Goal: Task Accomplishment & Management: Manage account settings

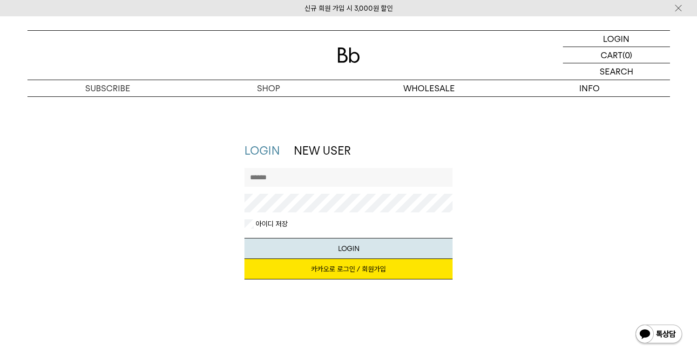
click at [358, 178] on input "text" at bounding box center [348, 177] width 208 height 19
click at [374, 269] on link "카카오로 로그인 / 회원가입" at bounding box center [348, 269] width 208 height 20
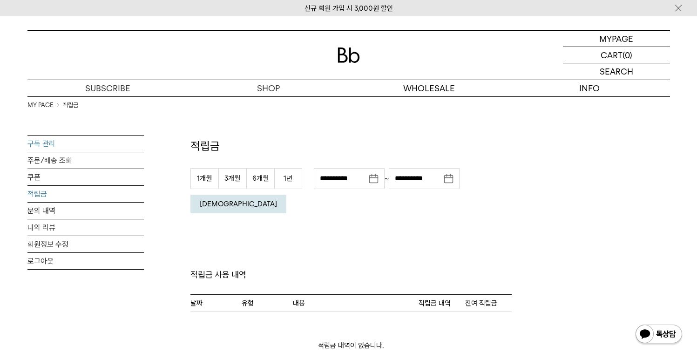
click at [61, 144] on link "구독 관리" at bounding box center [85, 144] width 116 height 16
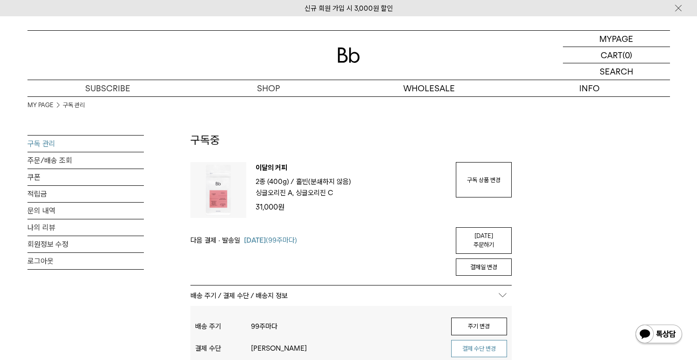
scroll to position [43, 0]
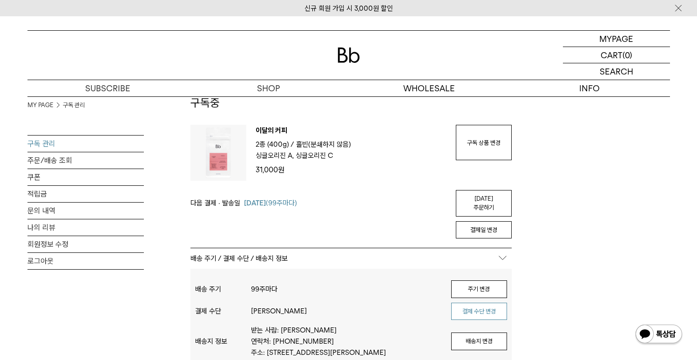
click at [471, 305] on button "결제 수단 변경" at bounding box center [479, 312] width 56 height 18
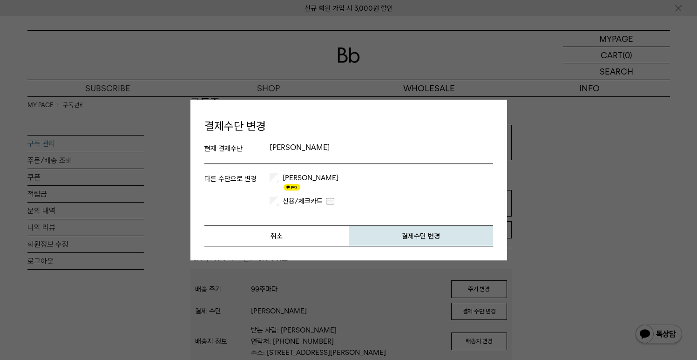
click at [296, 183] on label "카카오페이" at bounding box center [310, 182] width 58 height 19
click at [392, 228] on button "결제수단 변경" at bounding box center [421, 235] width 144 height 21
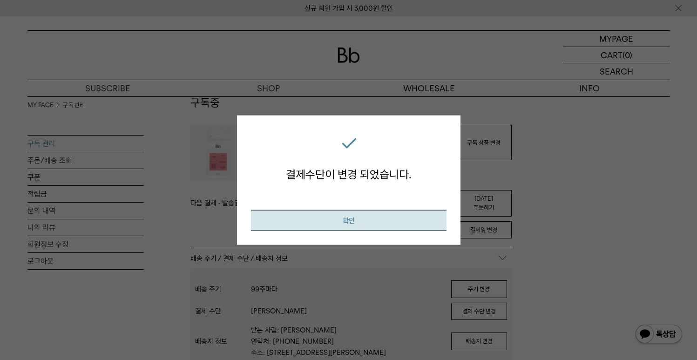
click at [393, 224] on button "확인" at bounding box center [349, 220] width 196 height 21
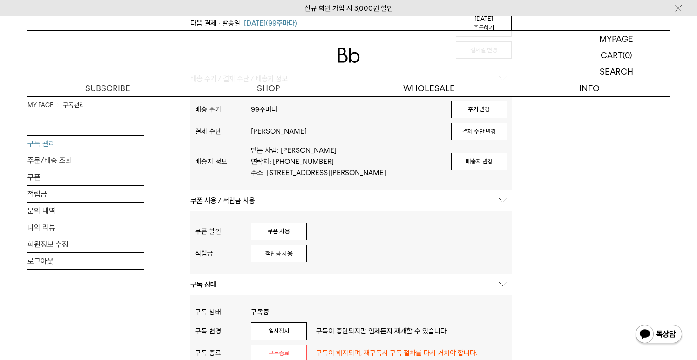
scroll to position [279, 0]
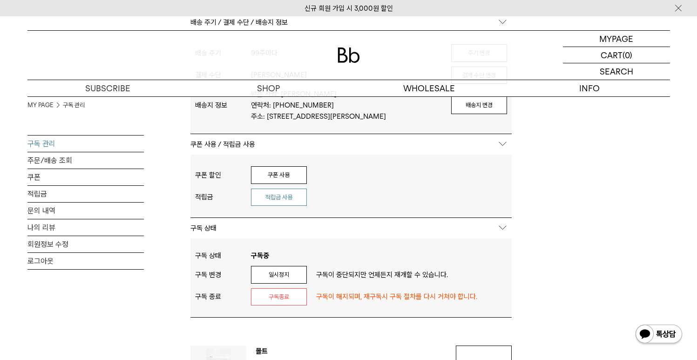
click at [296, 202] on button "적립금 사용" at bounding box center [279, 198] width 56 height 18
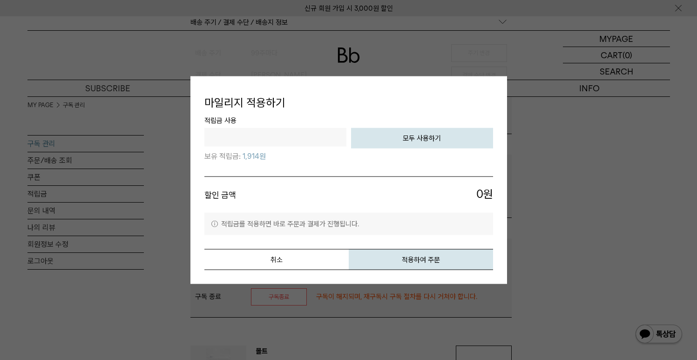
click at [410, 146] on button "모두 사용하기" at bounding box center [422, 138] width 142 height 20
type input "****"
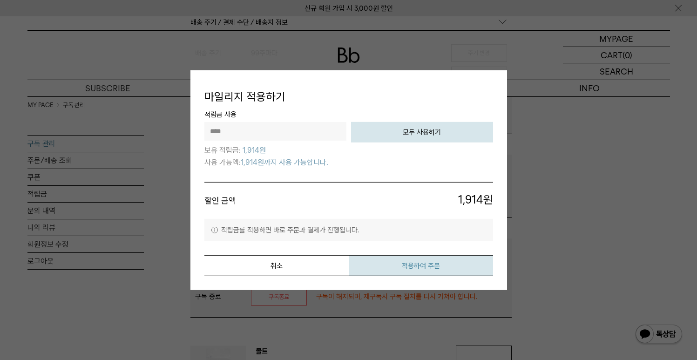
click at [463, 261] on button "적용하여 주문" at bounding box center [421, 265] width 144 height 21
click at [309, 260] on button "취소" at bounding box center [276, 265] width 144 height 21
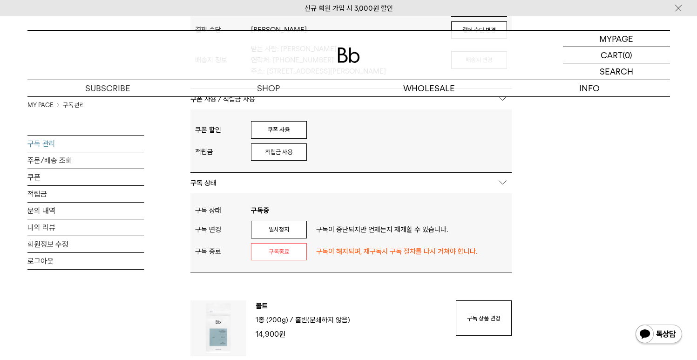
scroll to position [0, 0]
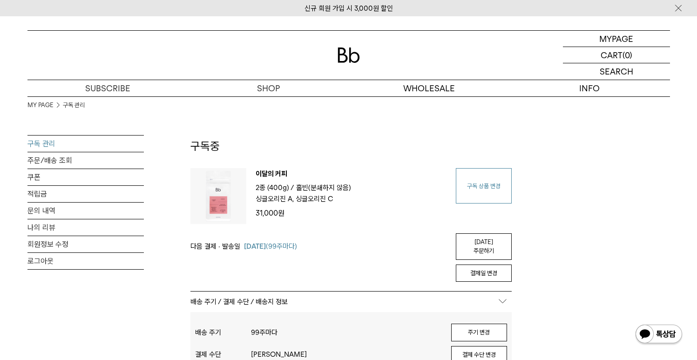
click at [491, 172] on link "구독 상품 변경" at bounding box center [484, 185] width 56 height 35
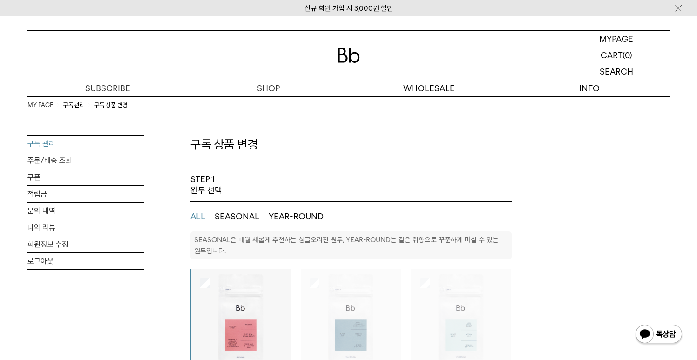
select select "**"
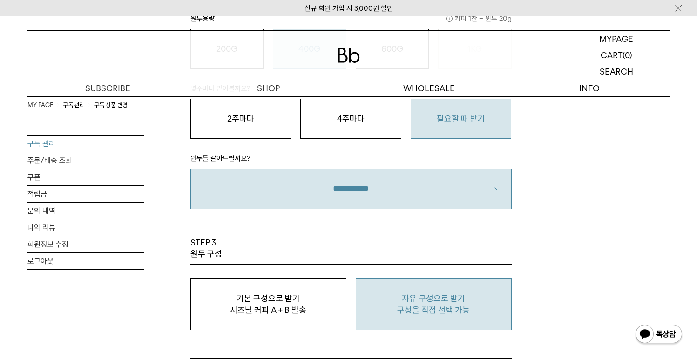
scroll to position [709, 0]
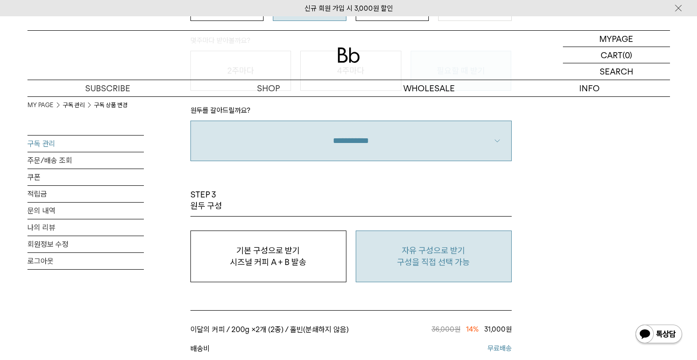
click at [448, 244] on button "자유 구성으로 받기 구성을 직접 선택 가능" at bounding box center [434, 257] width 156 height 52
type input "*"
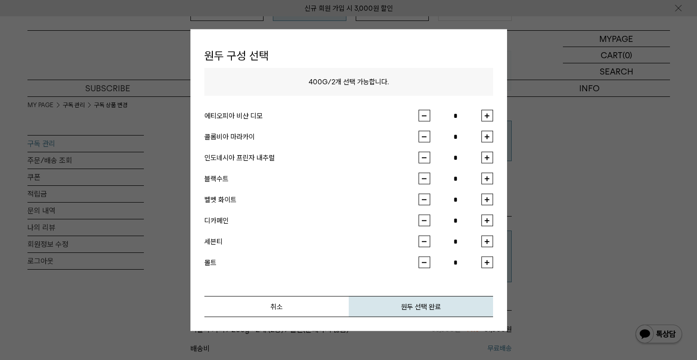
click at [484, 115] on button "button" at bounding box center [488, 116] width 12 height 12
type input "*"
click at [488, 159] on button "button" at bounding box center [488, 158] width 12 height 12
type input "*"
click at [442, 296] on button "원두 선택 완료" at bounding box center [421, 306] width 144 height 21
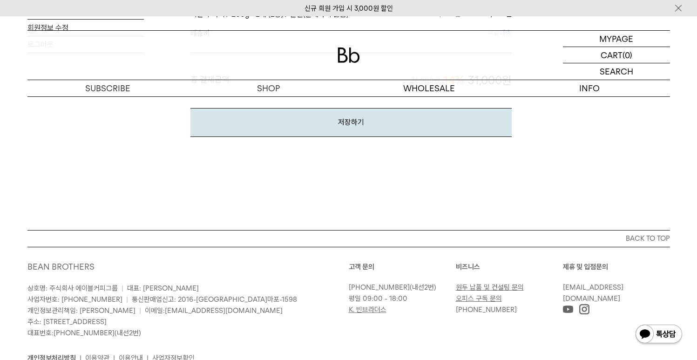
scroll to position [832, 0]
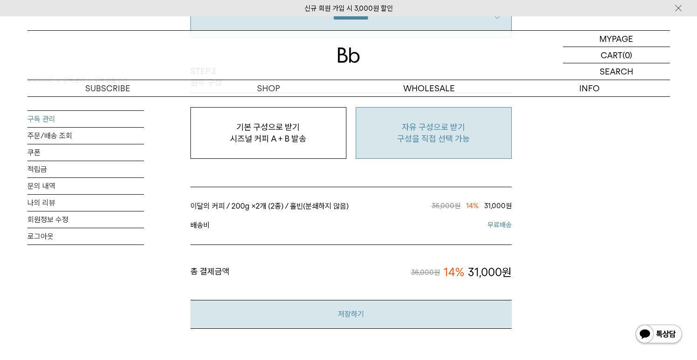
click at [467, 309] on button "저장하기" at bounding box center [350, 314] width 321 height 28
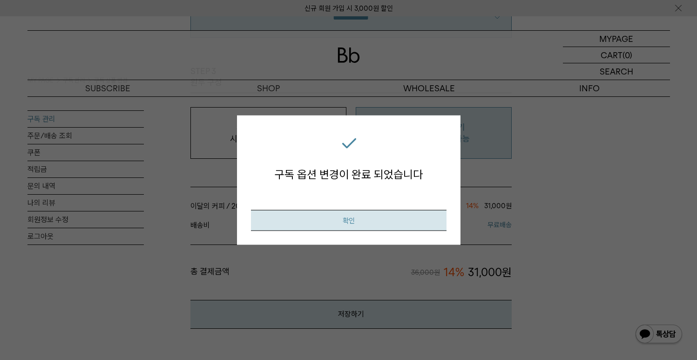
click at [388, 225] on button "확인" at bounding box center [349, 220] width 196 height 21
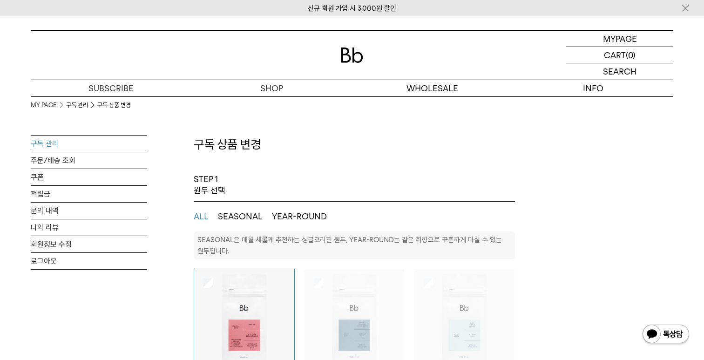
select select "**"
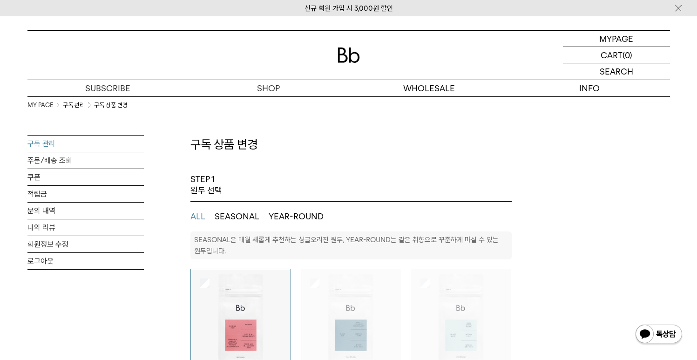
click at [115, 141] on link "구독 관리" at bounding box center [85, 144] width 116 height 16
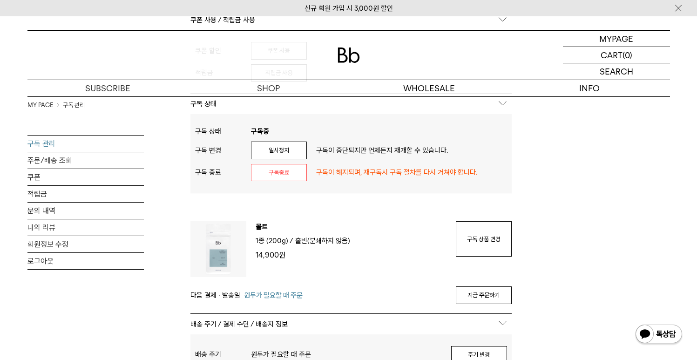
scroll to position [302, 0]
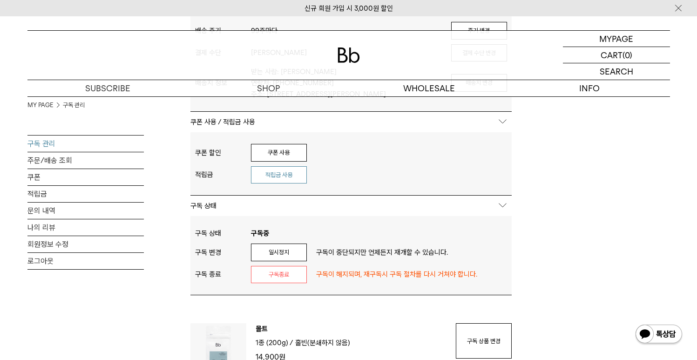
click at [298, 176] on button "적립금 사용" at bounding box center [279, 175] width 56 height 18
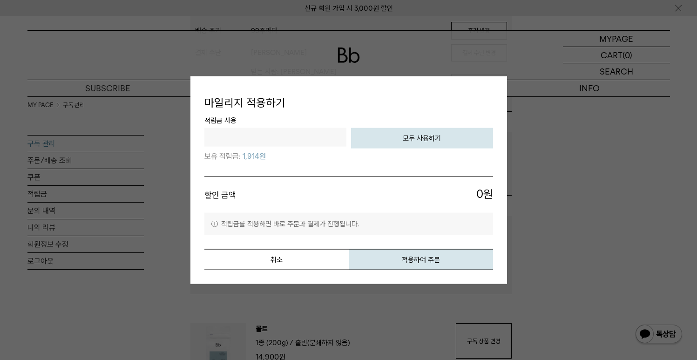
click at [405, 145] on button "모두 사용하기" at bounding box center [422, 138] width 142 height 20
type input "****"
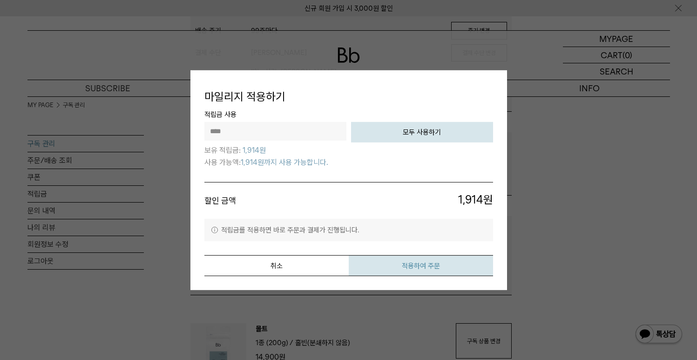
click at [407, 262] on button "적용하여 주문" at bounding box center [421, 265] width 144 height 21
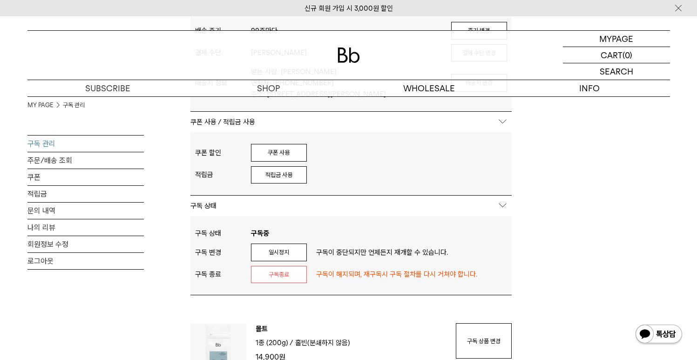
scroll to position [0, 0]
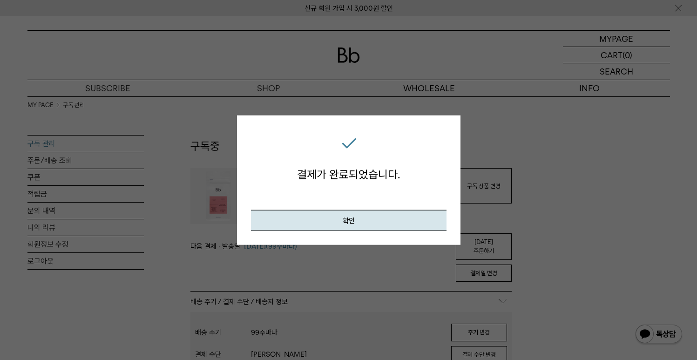
click at [309, 208] on div "확인" at bounding box center [349, 206] width 196 height 49
click at [310, 215] on button "확인" at bounding box center [349, 220] width 196 height 21
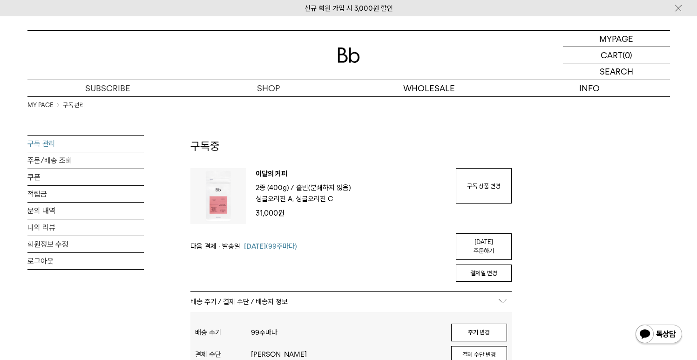
click at [87, 144] on link "구독 관리" at bounding box center [85, 144] width 116 height 16
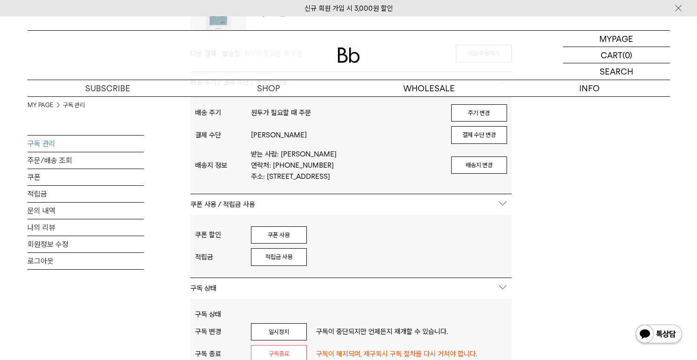
scroll to position [885, 0]
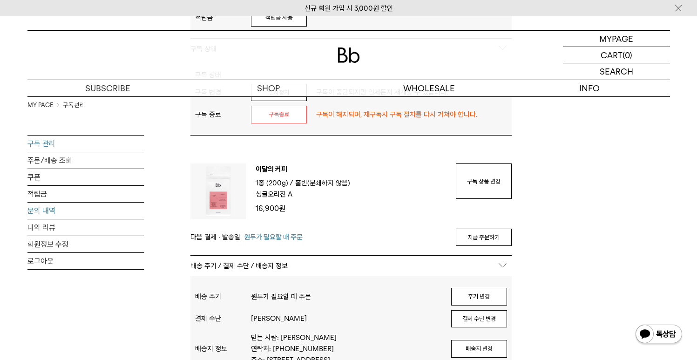
click at [77, 215] on link "문의 내역" at bounding box center [85, 211] width 116 height 16
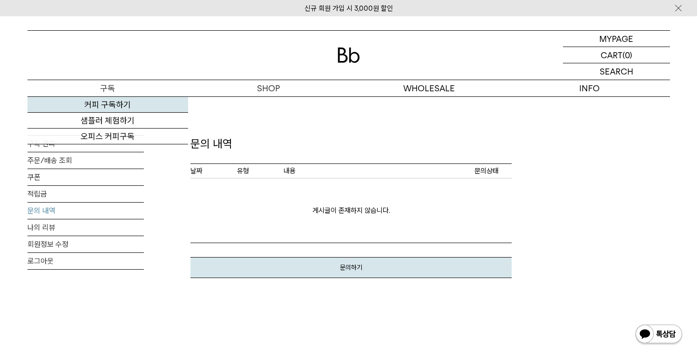
click at [101, 108] on link "커피 구독하기" at bounding box center [107, 105] width 161 height 16
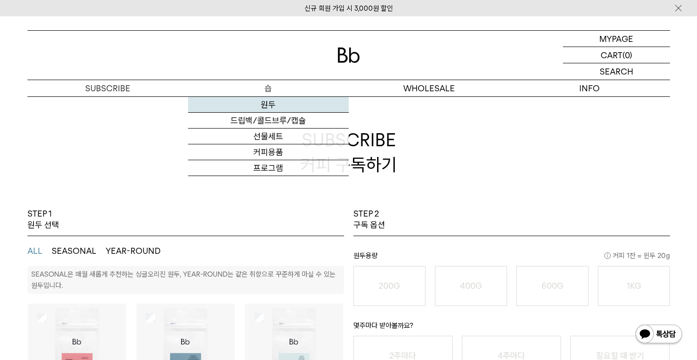
click at [267, 100] on link "원두" at bounding box center [268, 105] width 161 height 16
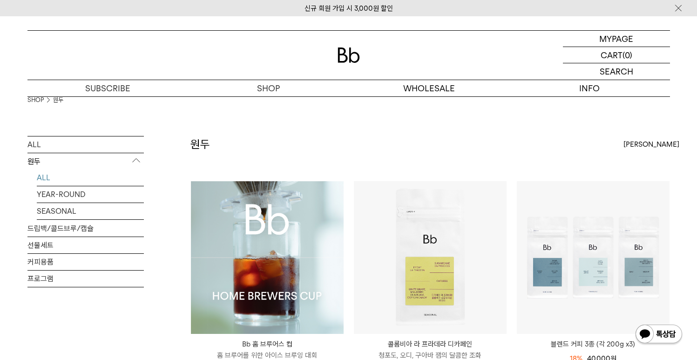
scroll to position [66, 0]
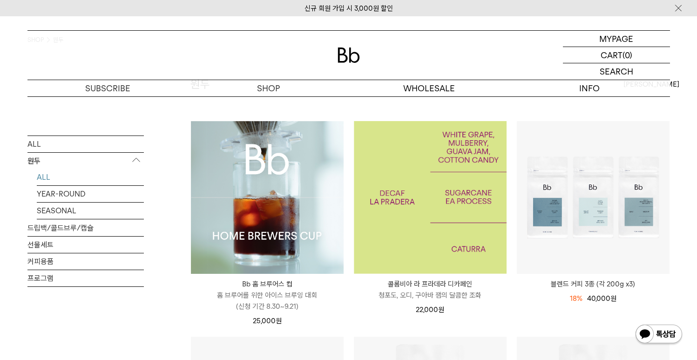
click at [441, 229] on img at bounding box center [430, 197] width 153 height 153
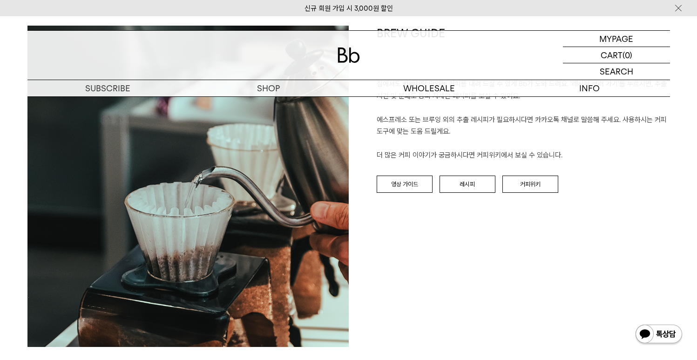
scroll to position [1163, 0]
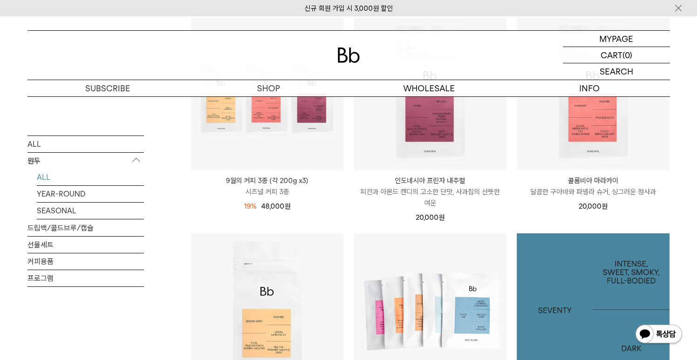
scroll to position [337, 0]
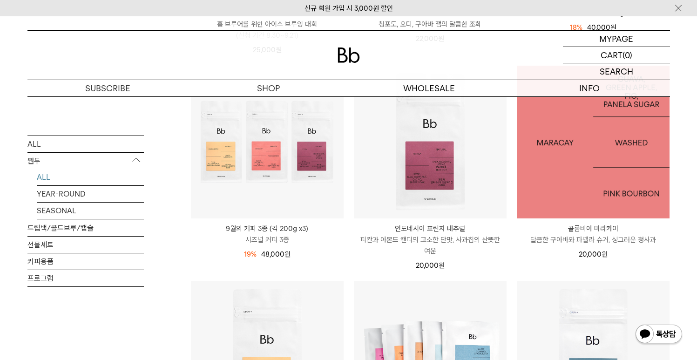
click at [558, 198] on img at bounding box center [593, 142] width 153 height 153
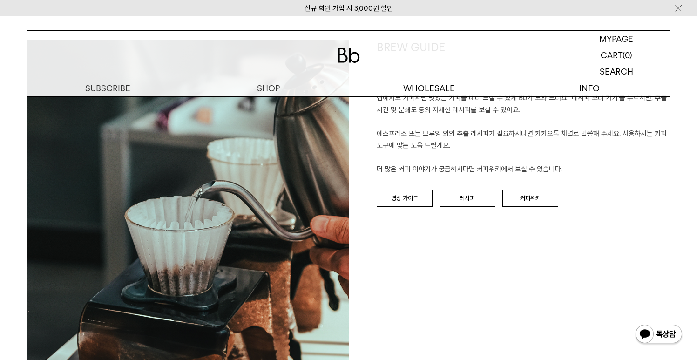
scroll to position [1105, 0]
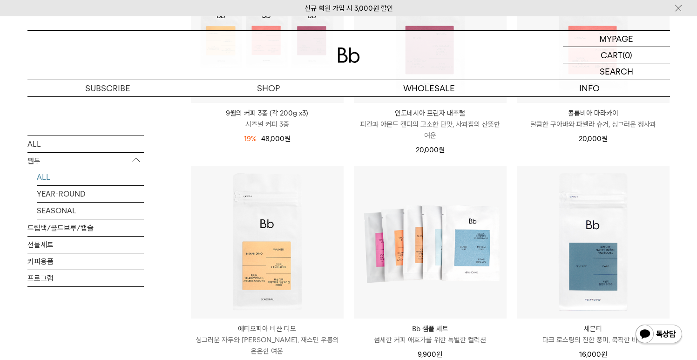
scroll to position [500, 0]
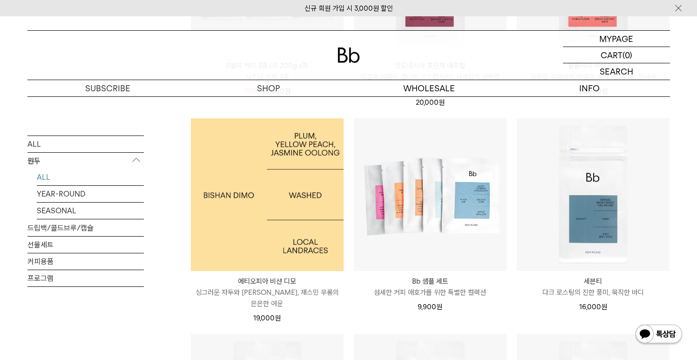
click at [323, 215] on img at bounding box center [267, 194] width 153 height 153
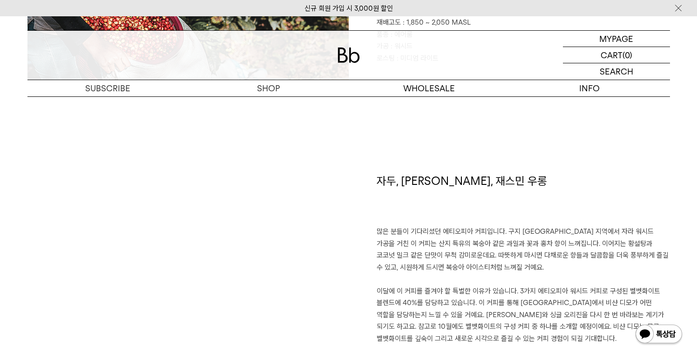
scroll to position [637, 0]
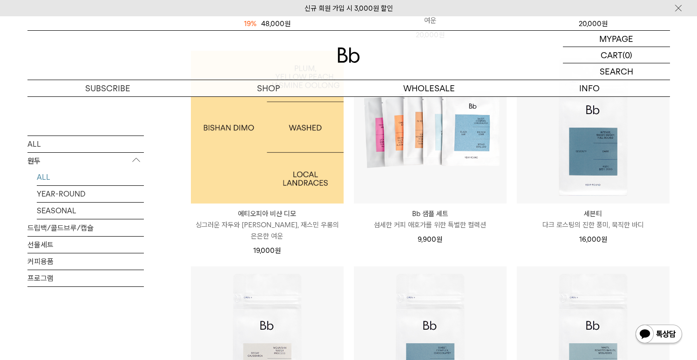
scroll to position [471, 0]
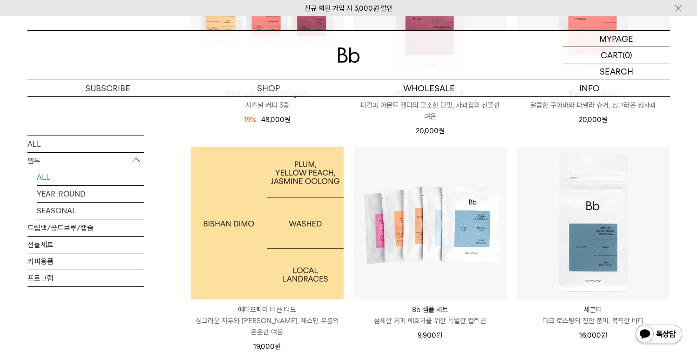
click at [309, 192] on img at bounding box center [267, 223] width 153 height 153
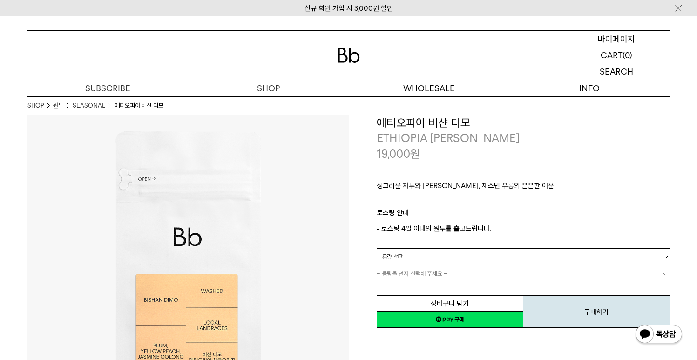
click at [615, 40] on p "마이페이지" at bounding box center [616, 39] width 37 height 16
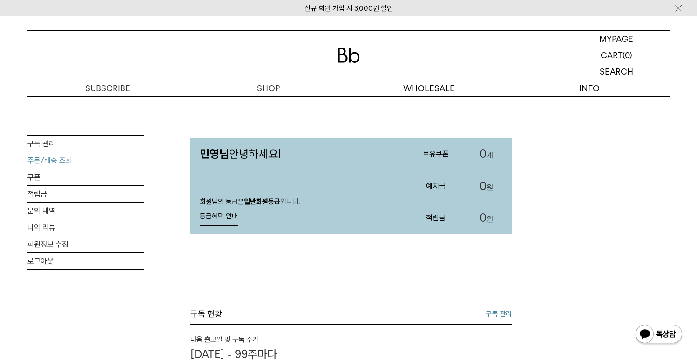
click at [88, 159] on link "주문/배송 조회" at bounding box center [85, 160] width 116 height 16
